Goal: Information Seeking & Learning: Learn about a topic

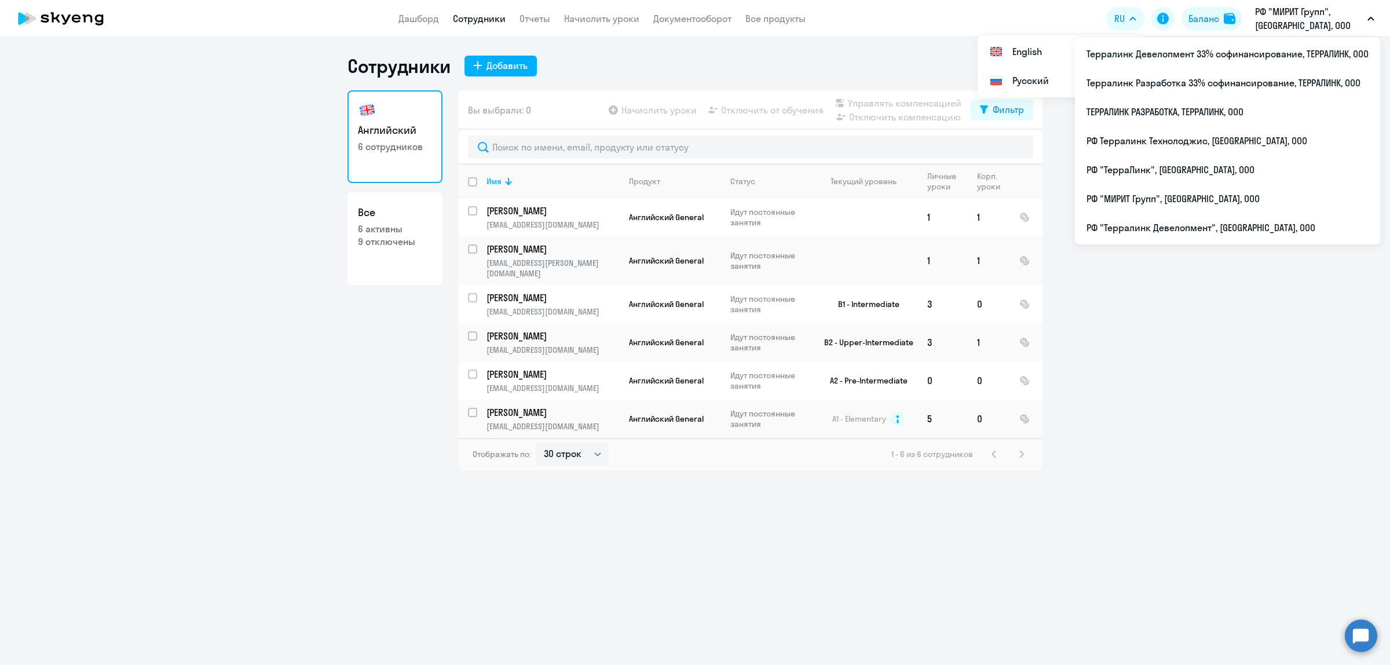
select select "30"
click at [1136, 159] on li "РФ "ТерраЛинк", [GEOGRAPHIC_DATA], ООО" at bounding box center [1227, 169] width 305 height 29
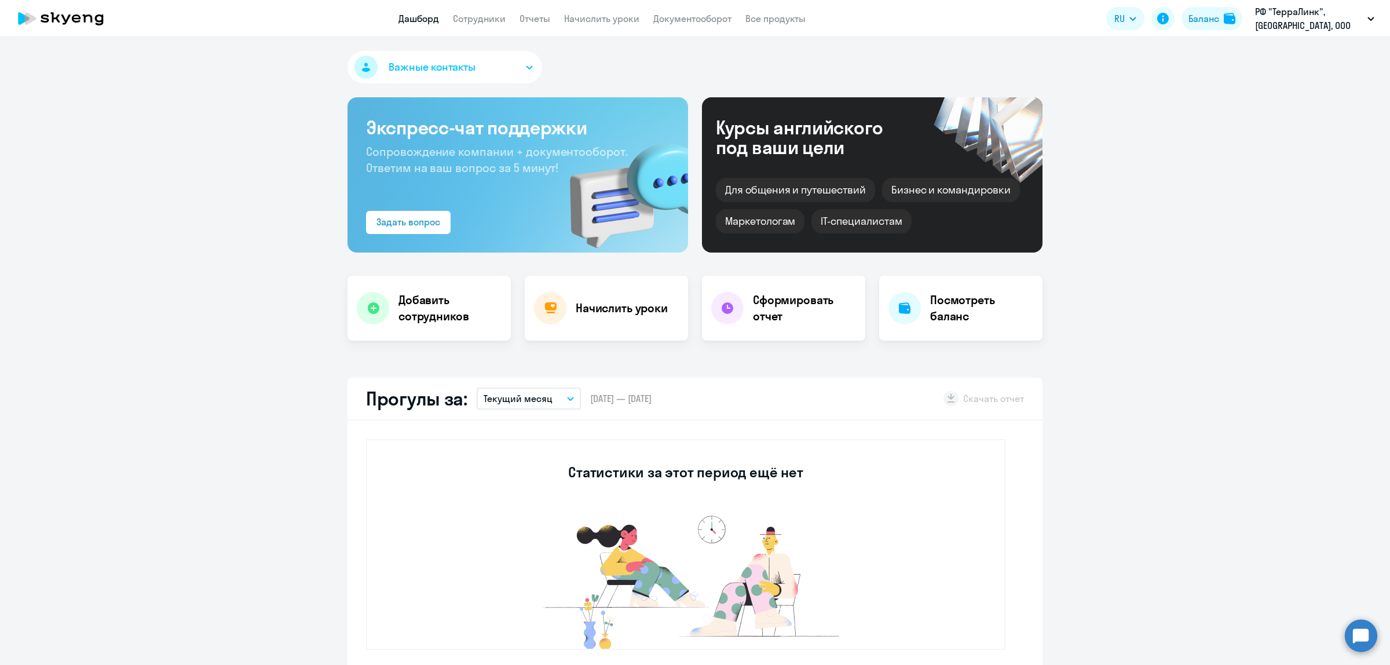
click at [500, 26] on app-header "Дашборд Сотрудники Отчеты Начислить уроки Документооборот Все продукты Дашборд …" at bounding box center [695, 18] width 1390 height 37
click at [495, 15] on link "Сотрудники" at bounding box center [479, 19] width 53 height 12
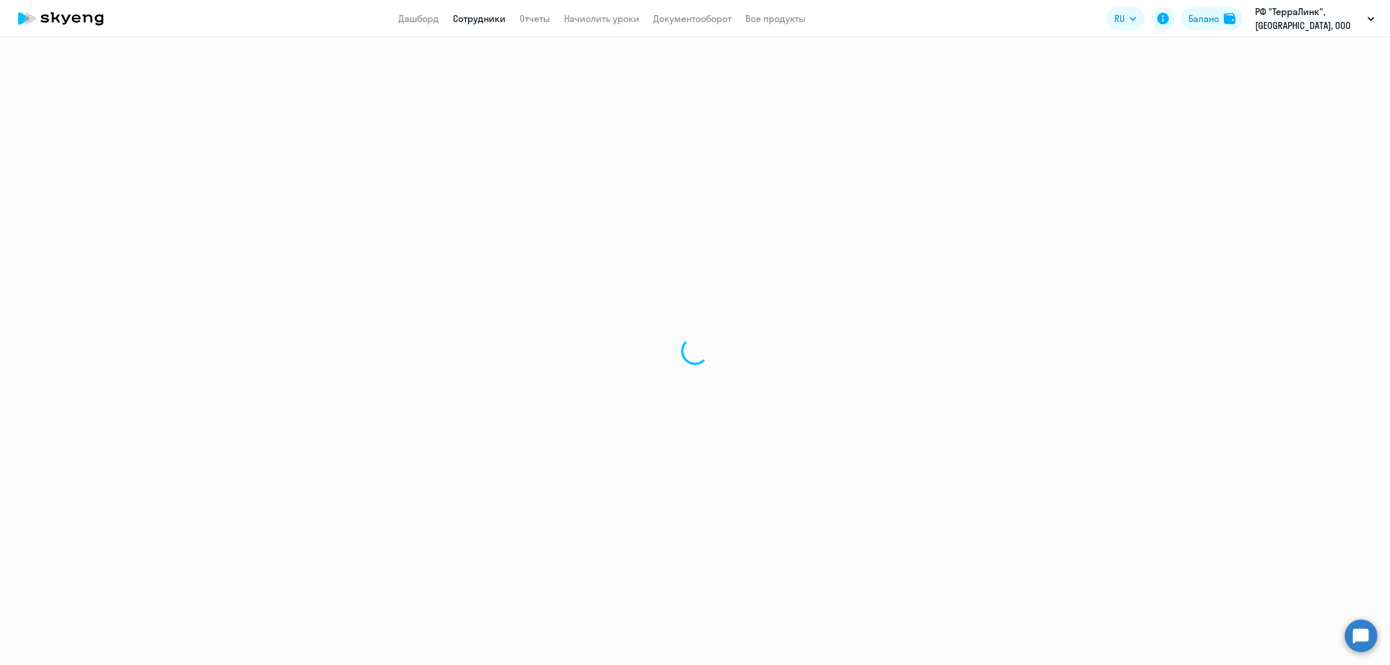
select select "30"
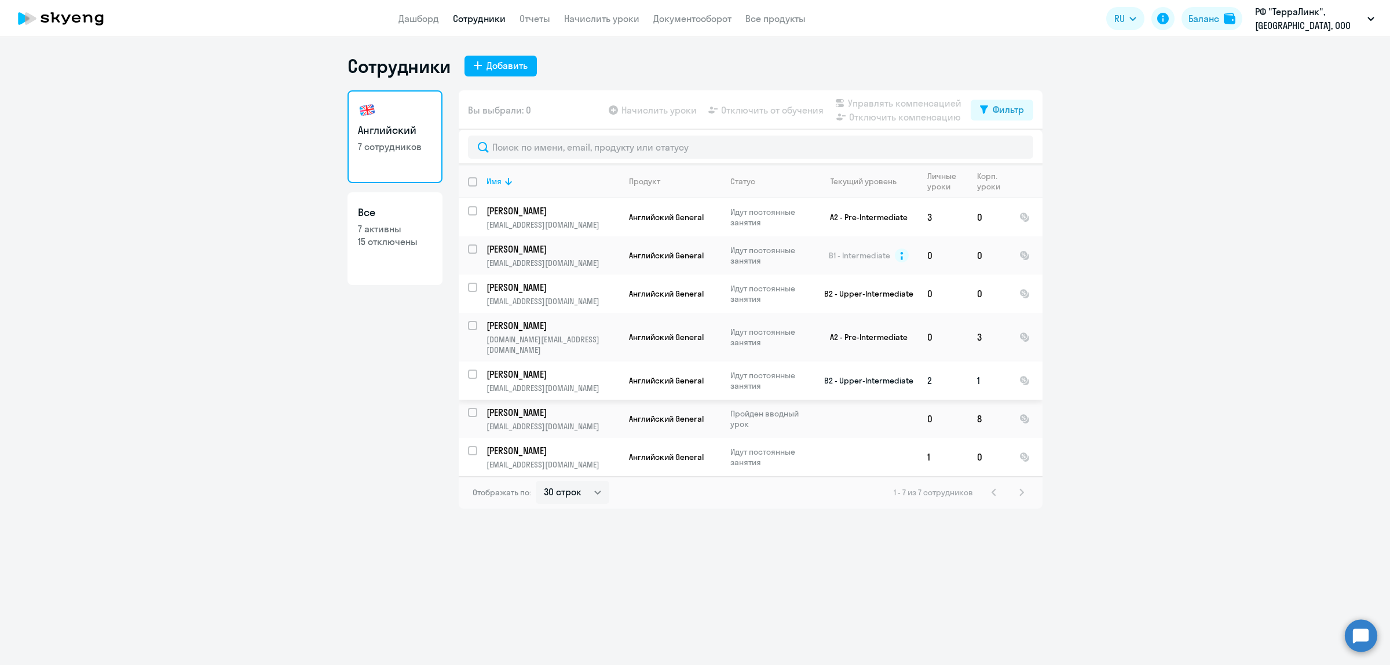
click at [537, 368] on p "[PERSON_NAME]" at bounding box center [551, 374] width 131 height 13
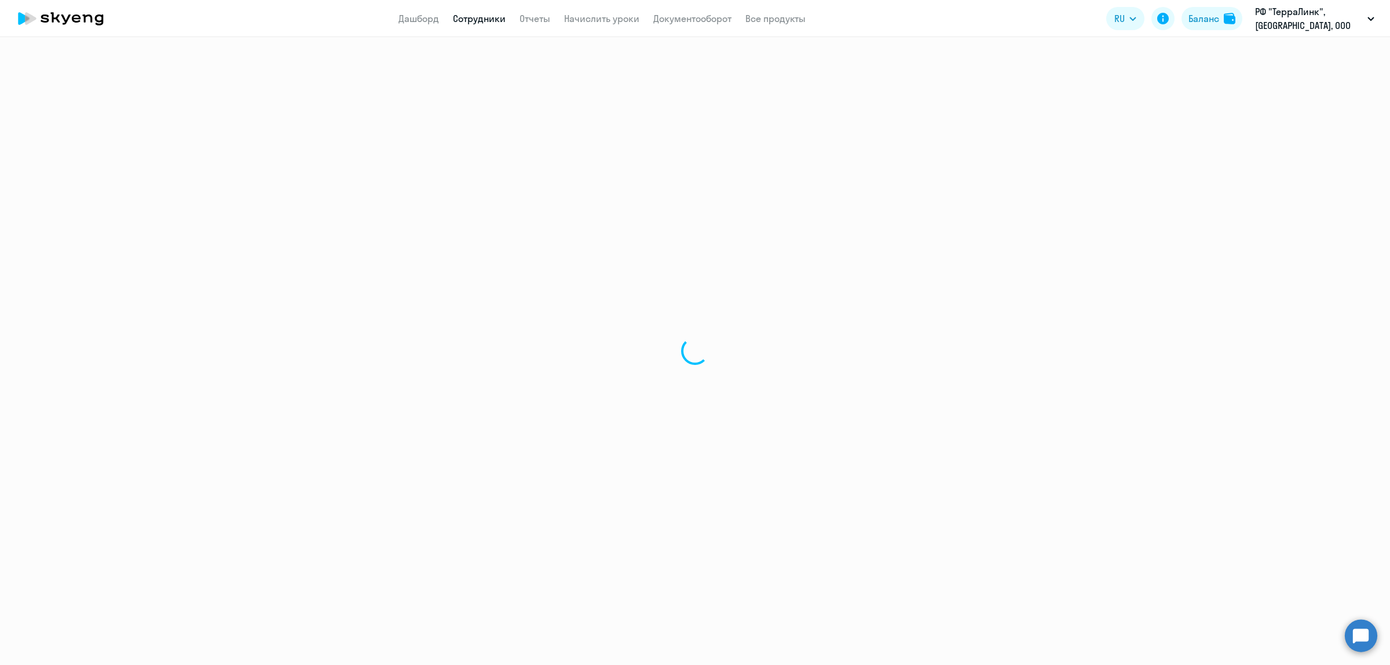
select select "english"
